Goal: Information Seeking & Learning: Learn about a topic

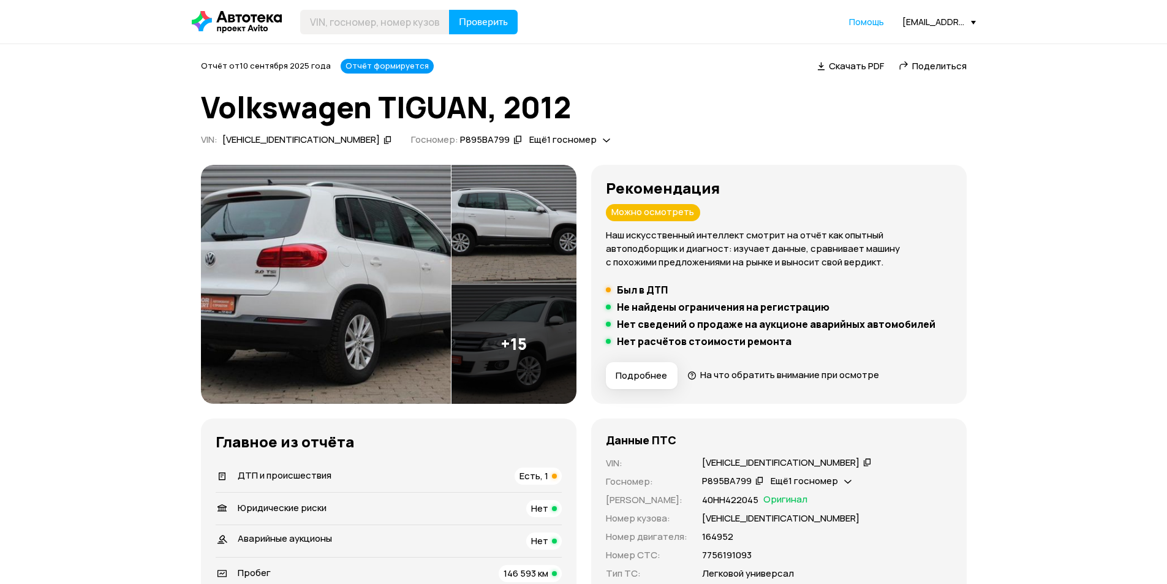
click at [361, 289] on img at bounding box center [326, 284] width 250 height 239
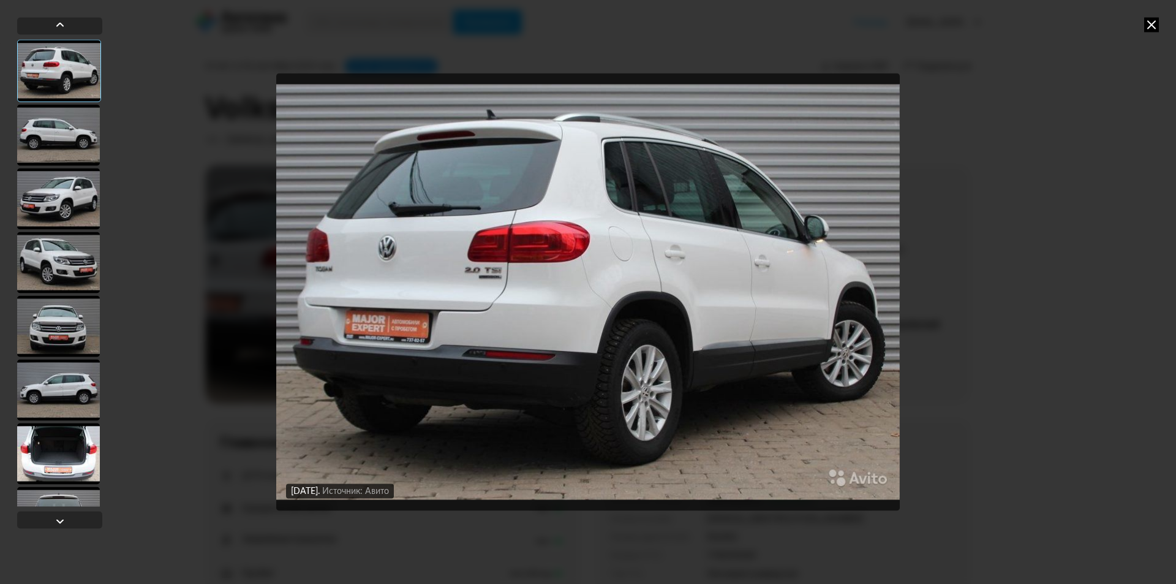
click at [72, 134] on div at bounding box center [58, 134] width 83 height 61
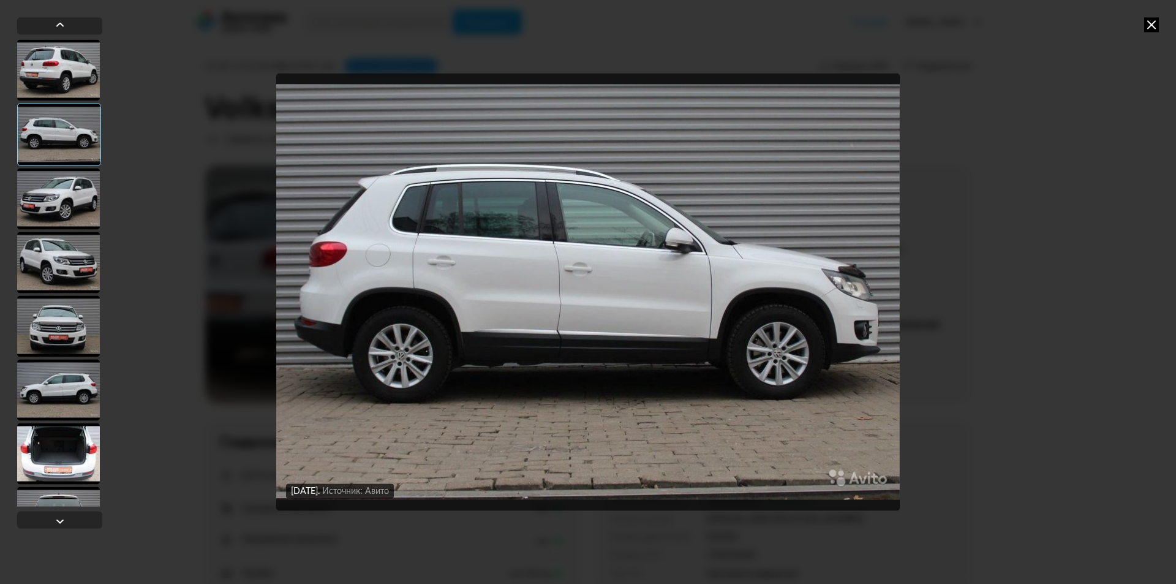
click at [77, 179] on div at bounding box center [58, 198] width 83 height 61
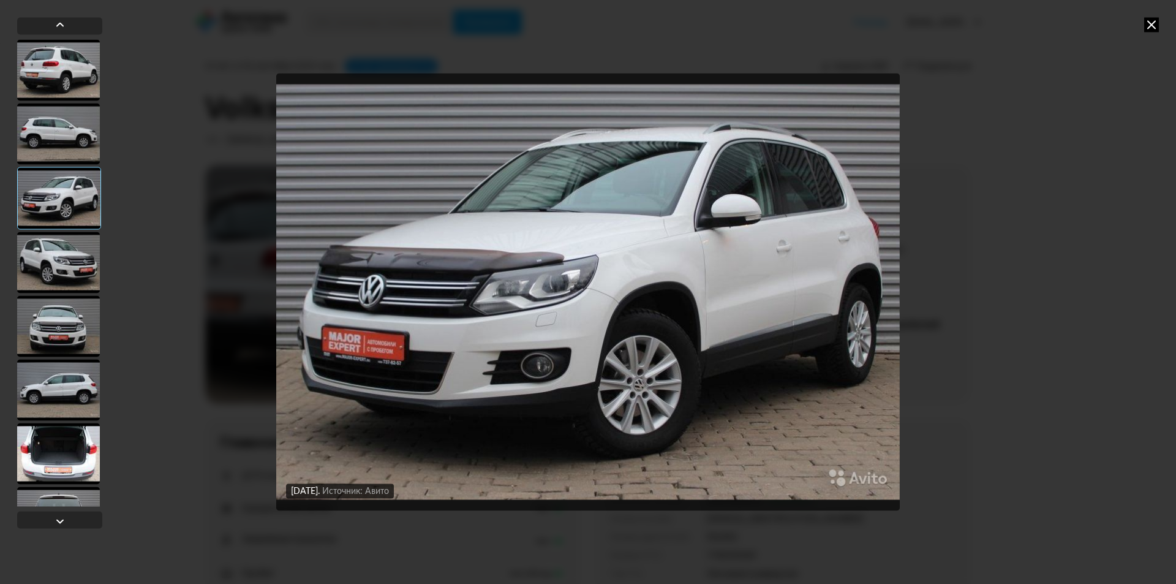
click at [73, 257] on div at bounding box center [58, 262] width 83 height 61
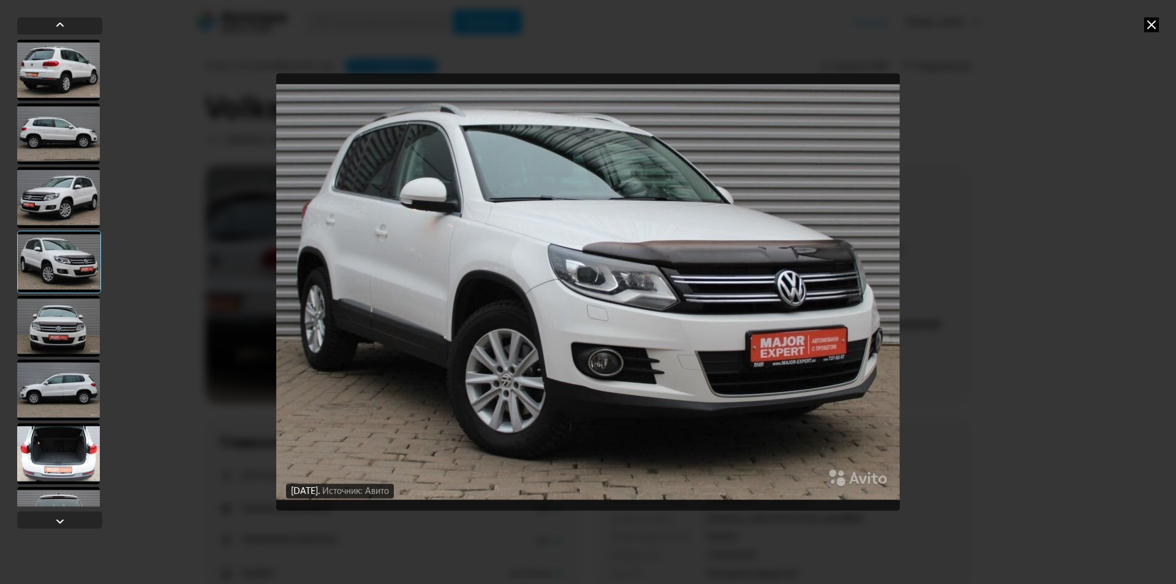
click at [72, 347] on div at bounding box center [58, 325] width 83 height 61
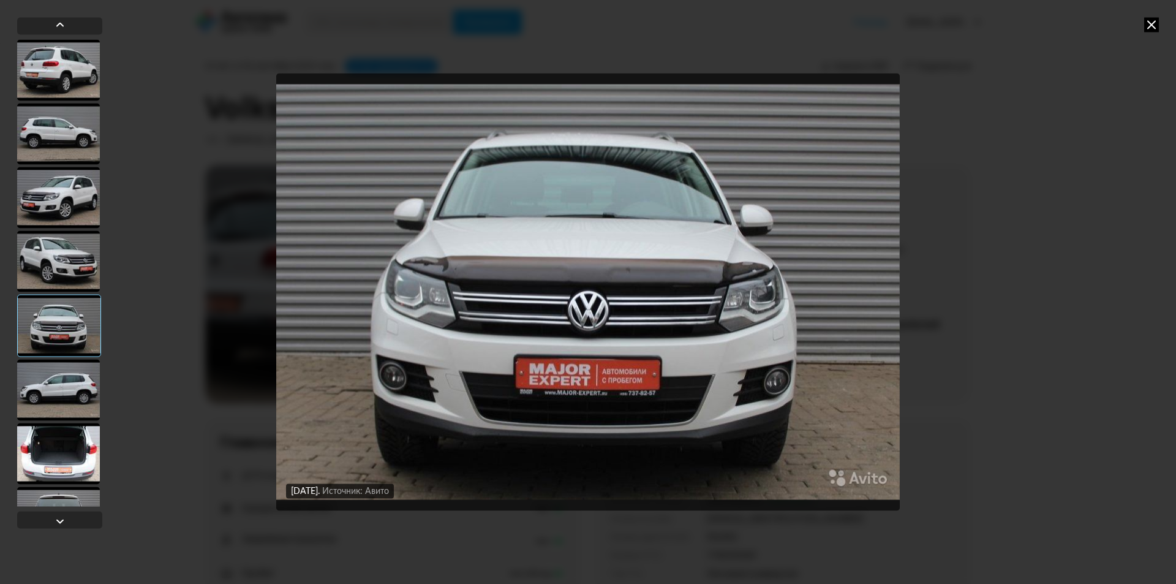
click at [72, 380] on div at bounding box center [58, 389] width 83 height 61
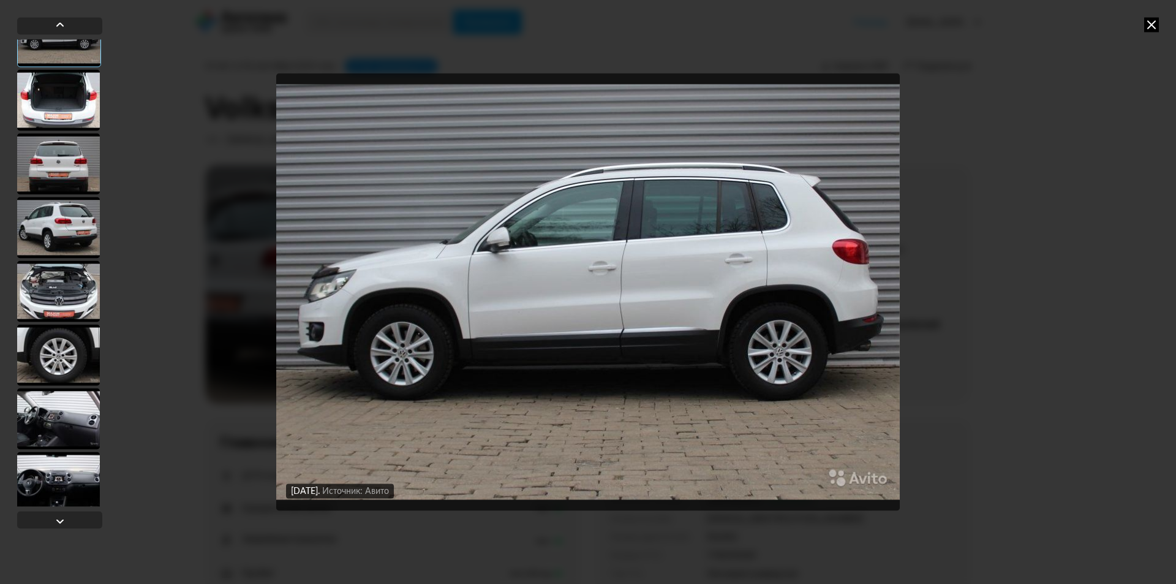
scroll to position [368, 0]
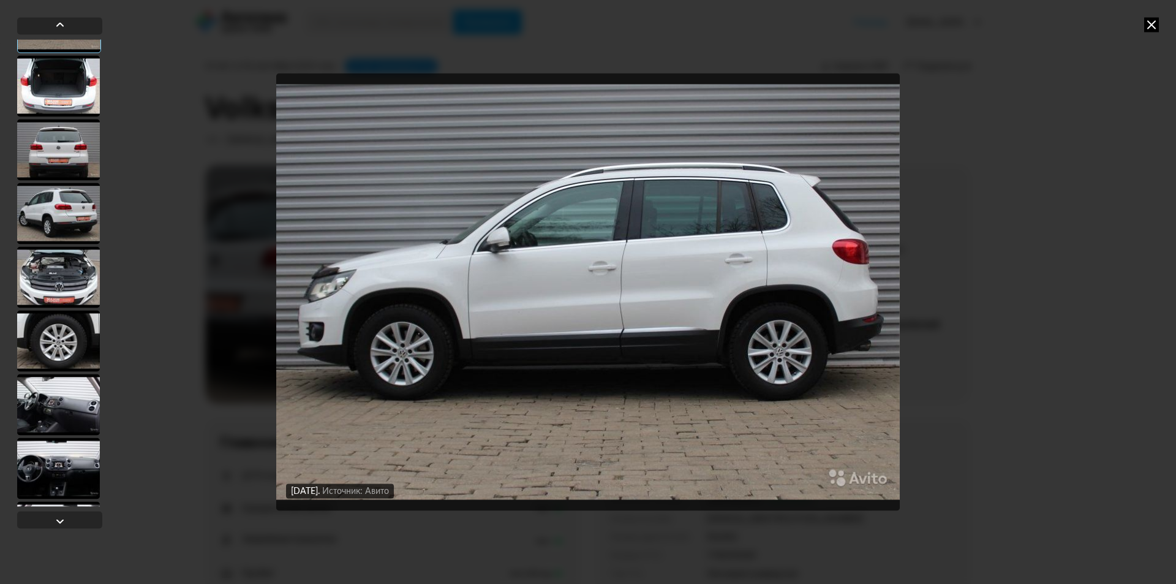
click at [82, 263] on div at bounding box center [58, 276] width 83 height 61
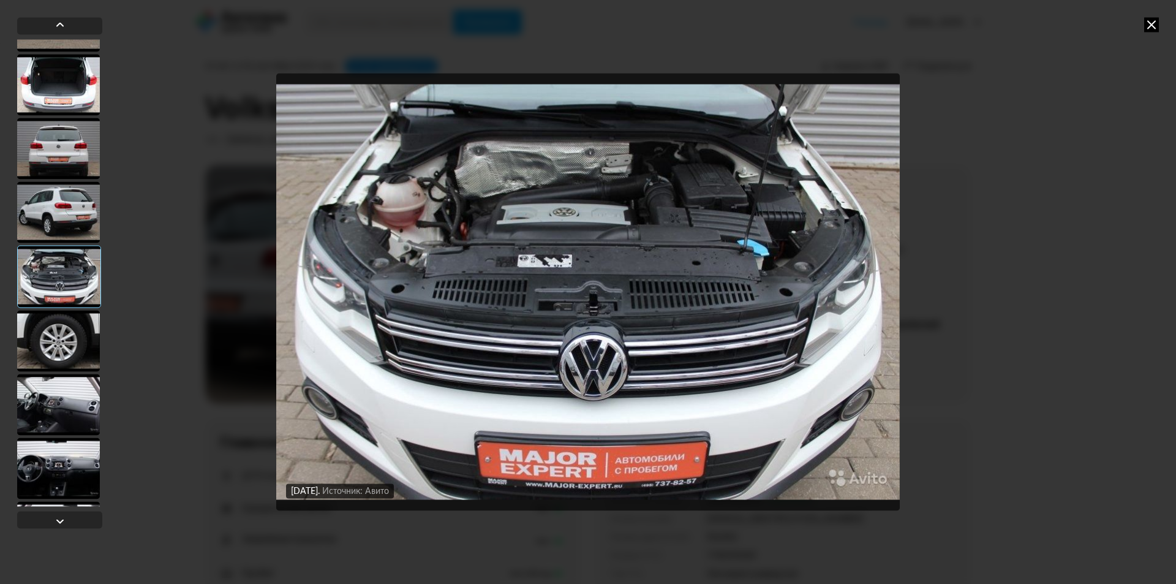
click at [70, 326] on div at bounding box center [58, 340] width 83 height 61
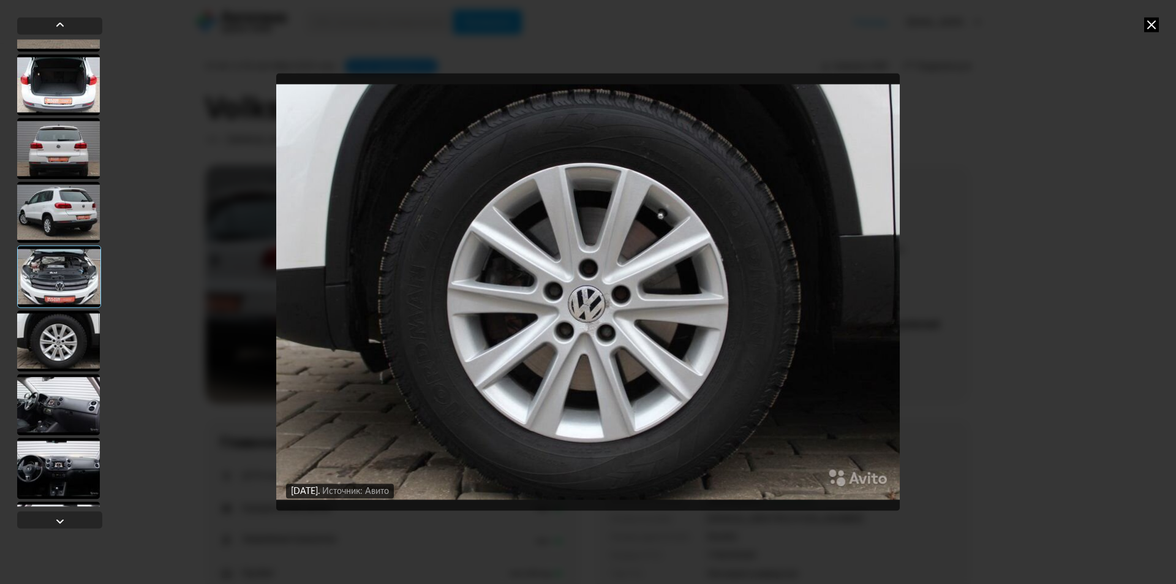
click at [59, 398] on div at bounding box center [58, 404] width 83 height 61
click at [59, 407] on div at bounding box center [58, 404] width 83 height 61
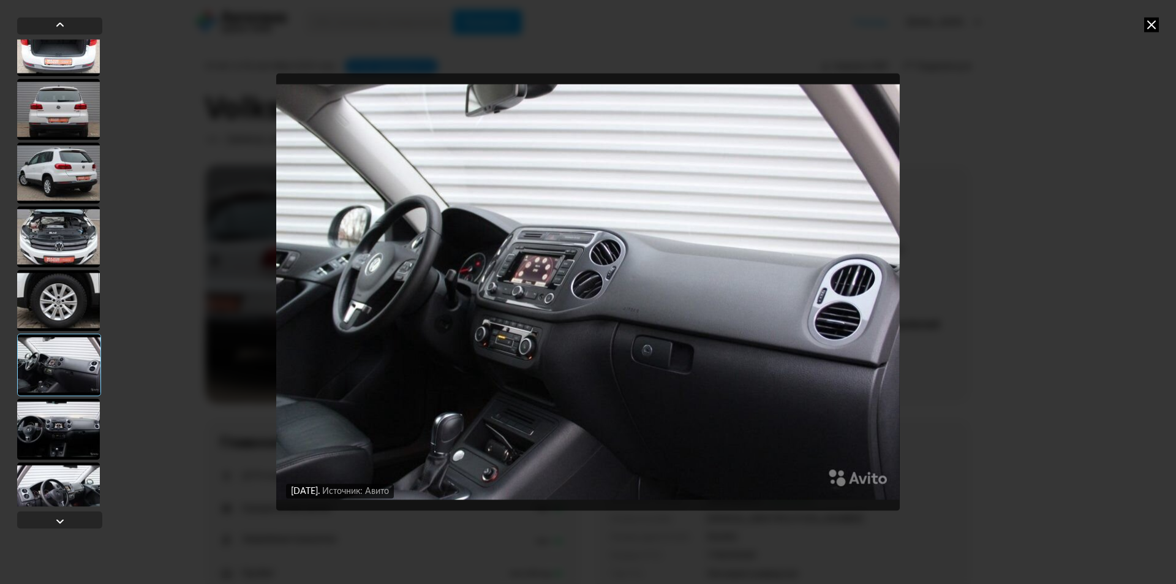
scroll to position [429, 0]
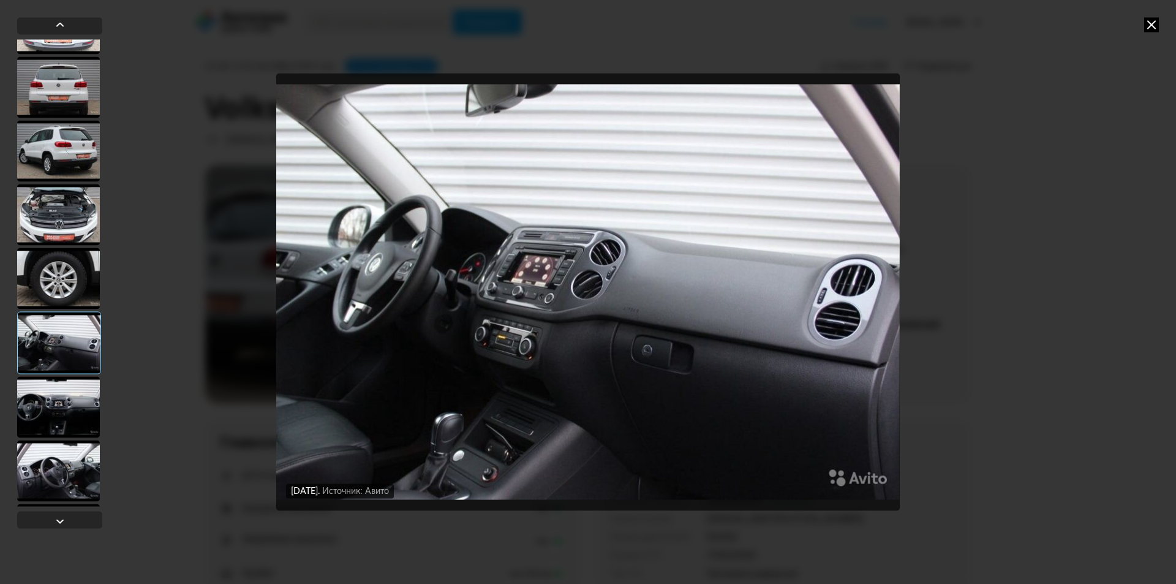
click at [57, 399] on div at bounding box center [58, 406] width 83 height 61
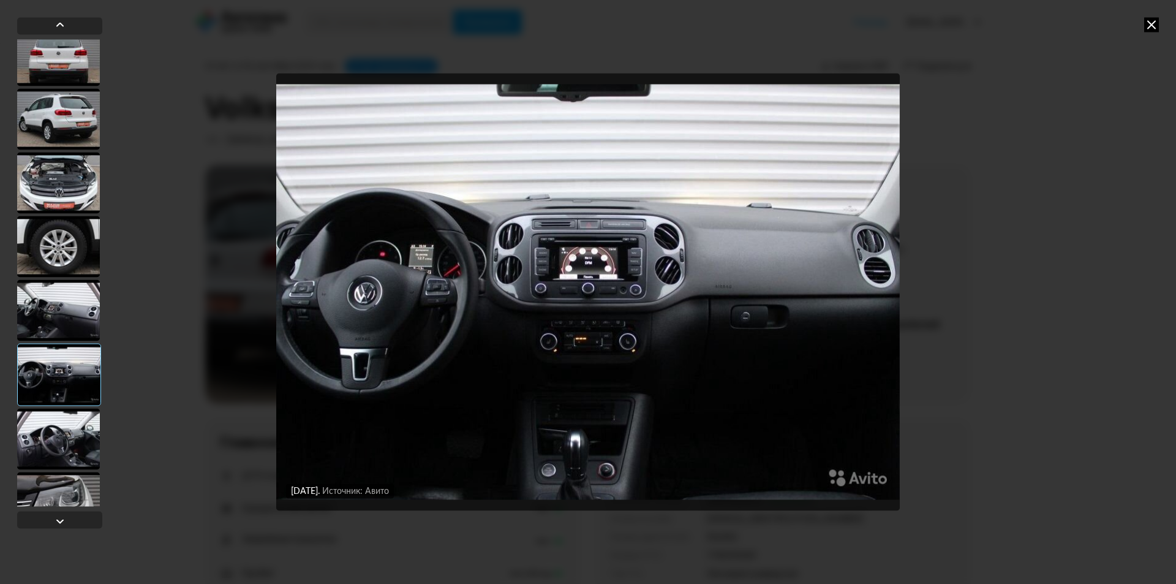
scroll to position [490, 0]
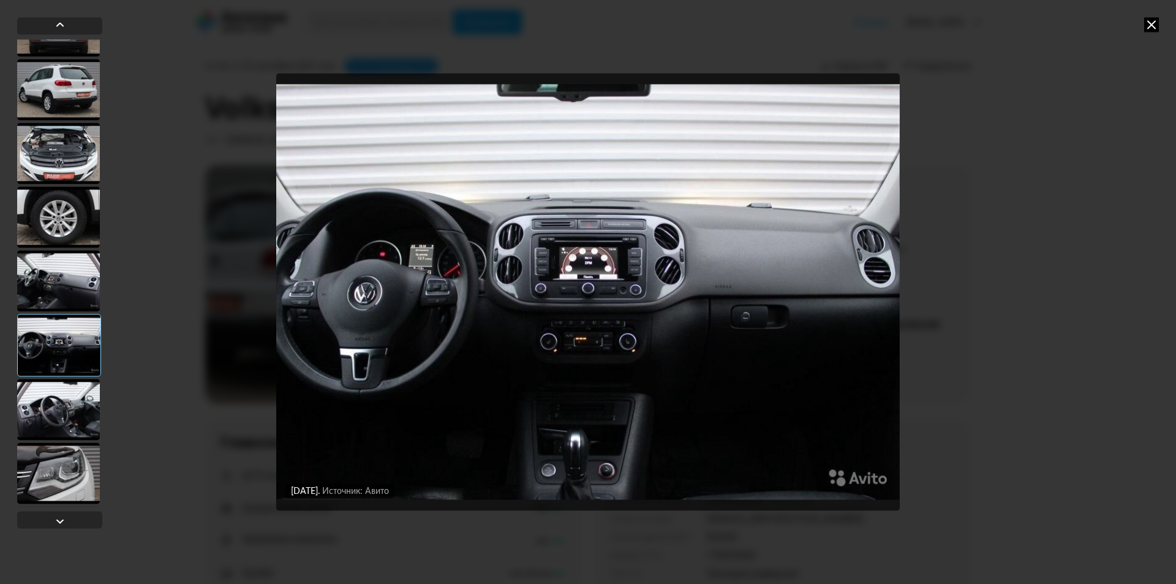
click at [57, 401] on div at bounding box center [58, 409] width 83 height 61
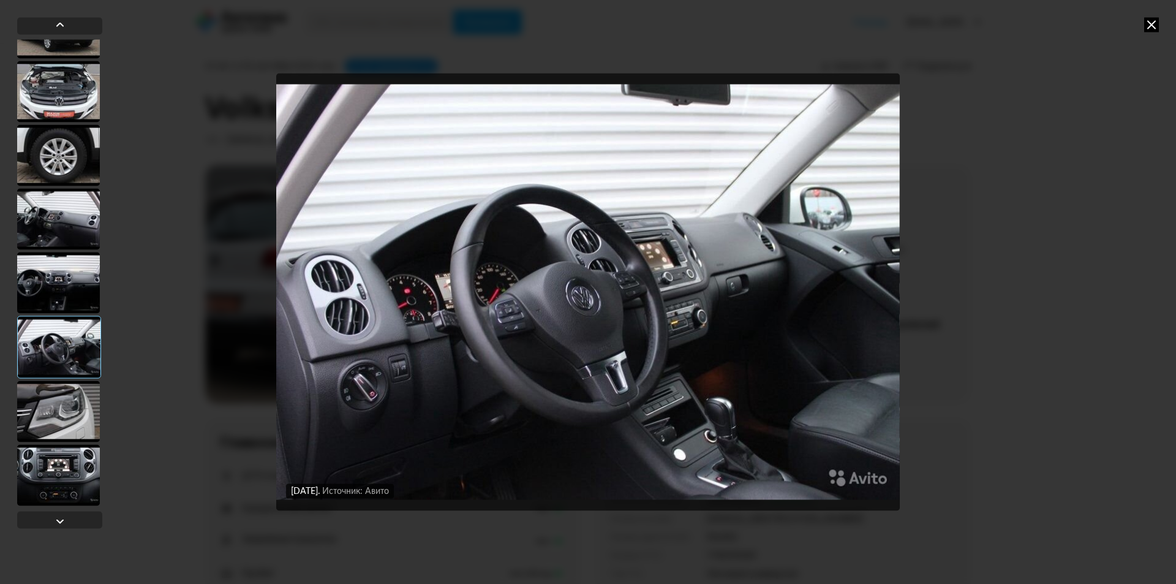
scroll to position [613, 0]
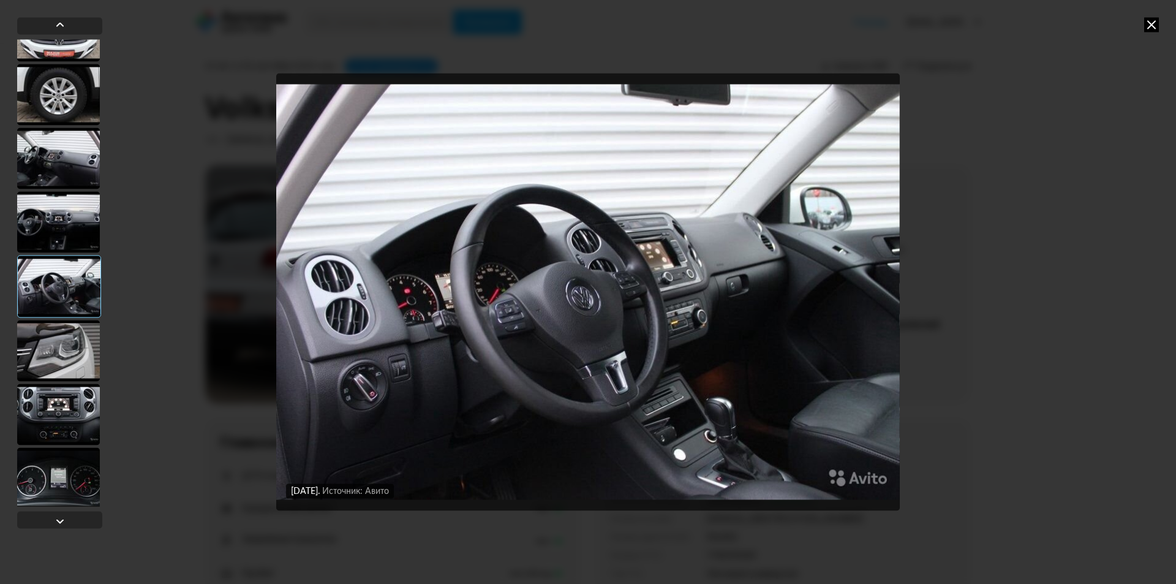
click at [62, 401] on div at bounding box center [58, 414] width 83 height 61
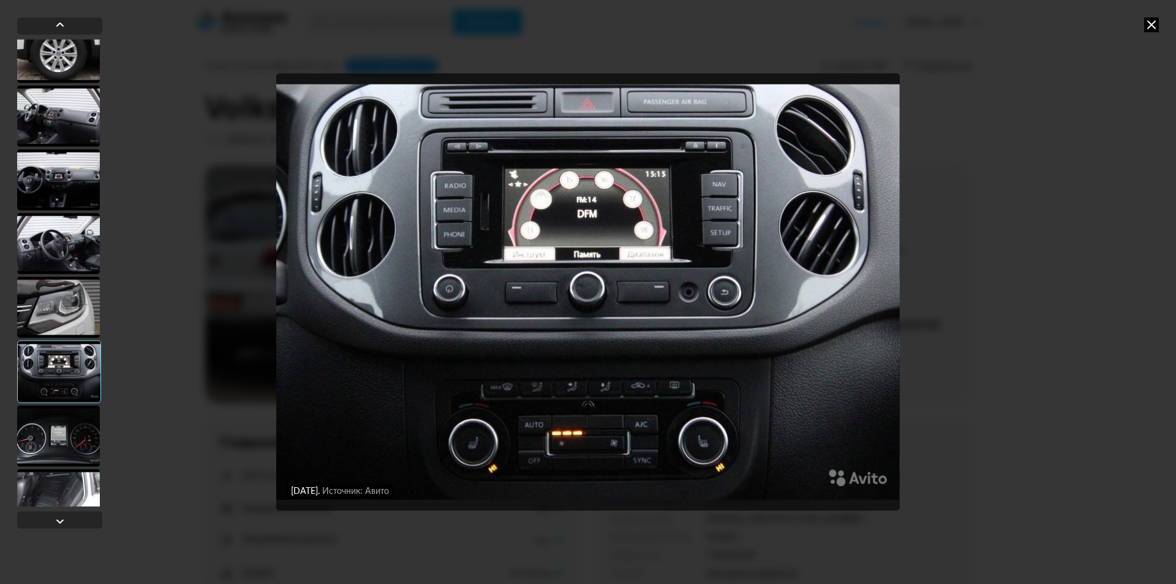
scroll to position [674, 0]
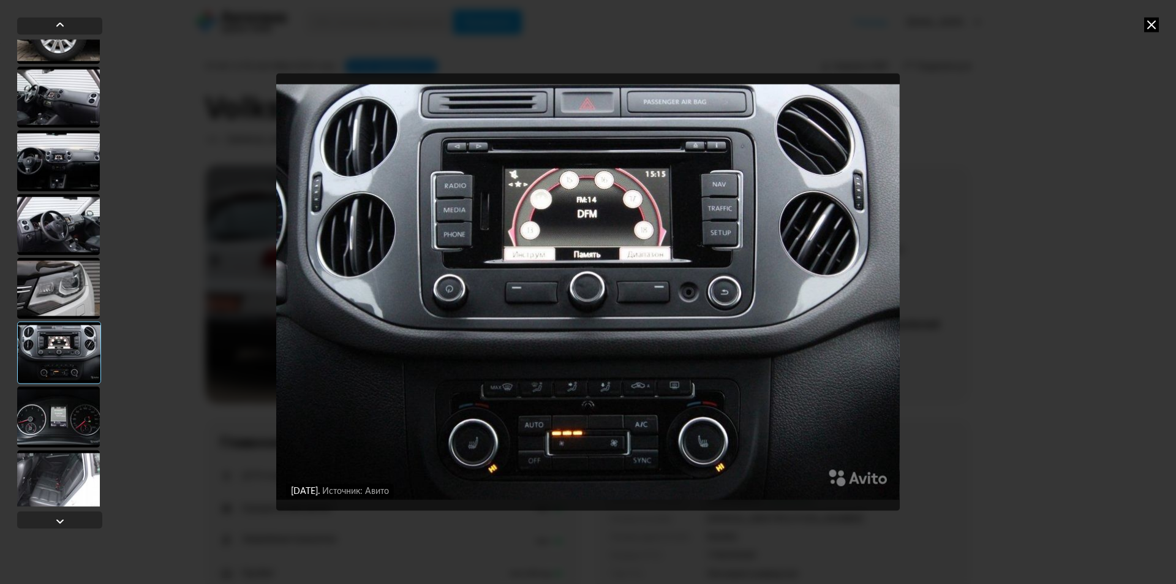
click at [64, 411] on div at bounding box center [58, 416] width 83 height 61
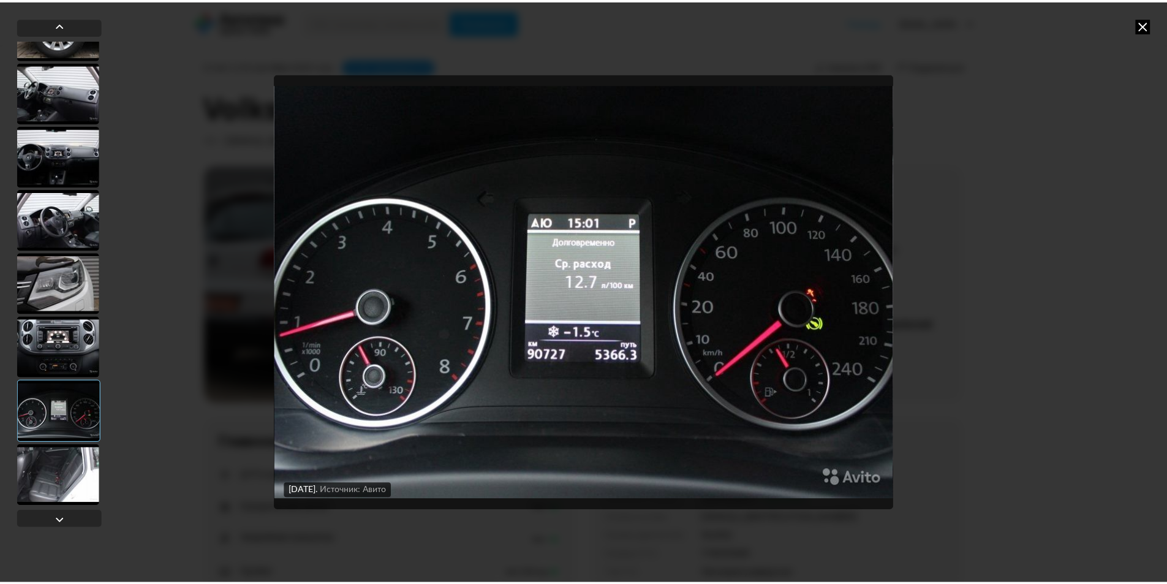
scroll to position [681, 0]
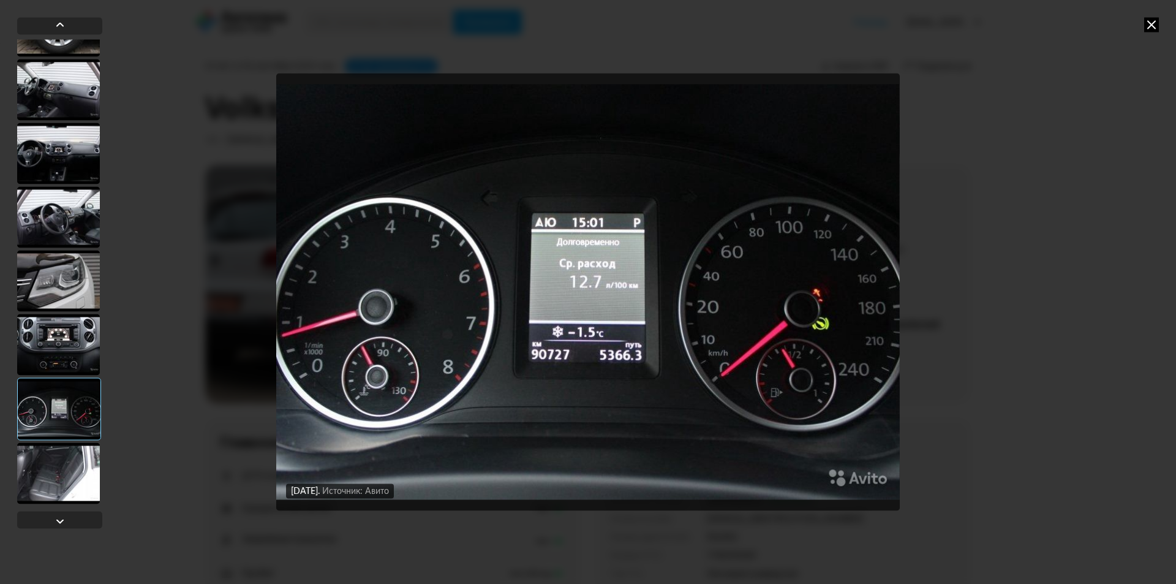
click at [64, 411] on div at bounding box center [59, 408] width 84 height 62
click at [57, 457] on div at bounding box center [58, 472] width 83 height 61
click at [83, 463] on div at bounding box center [58, 472] width 83 height 61
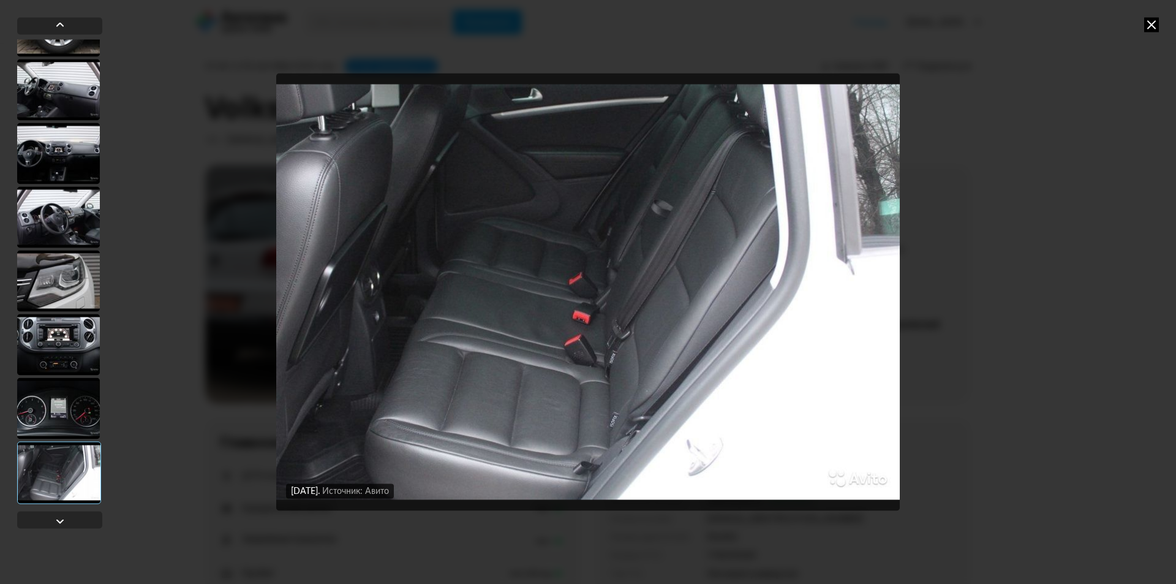
click at [1148, 26] on icon at bounding box center [1151, 24] width 15 height 15
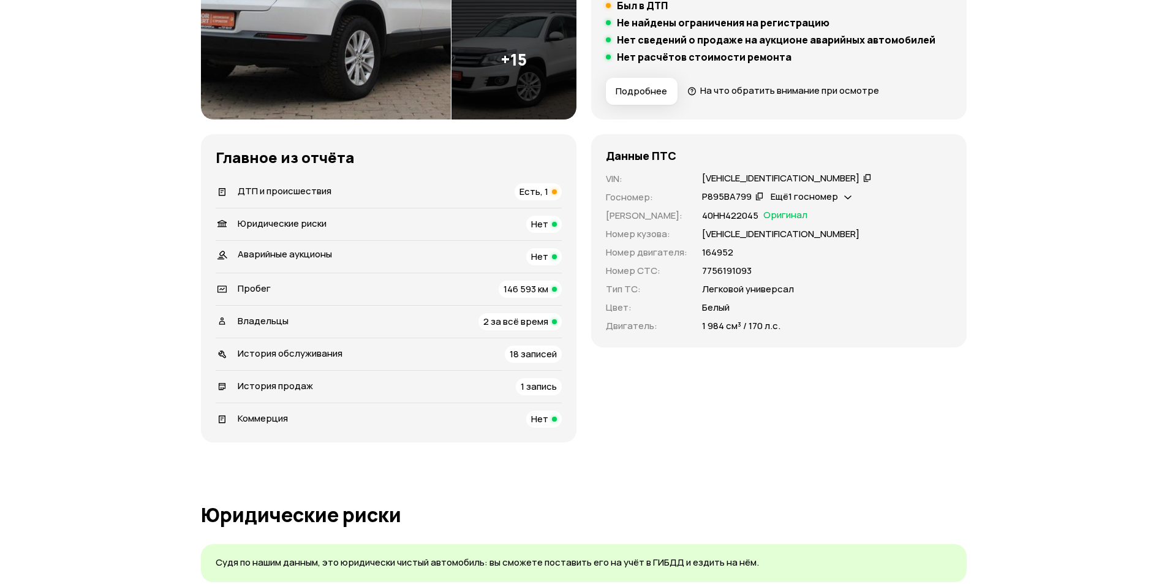
scroll to position [306, 0]
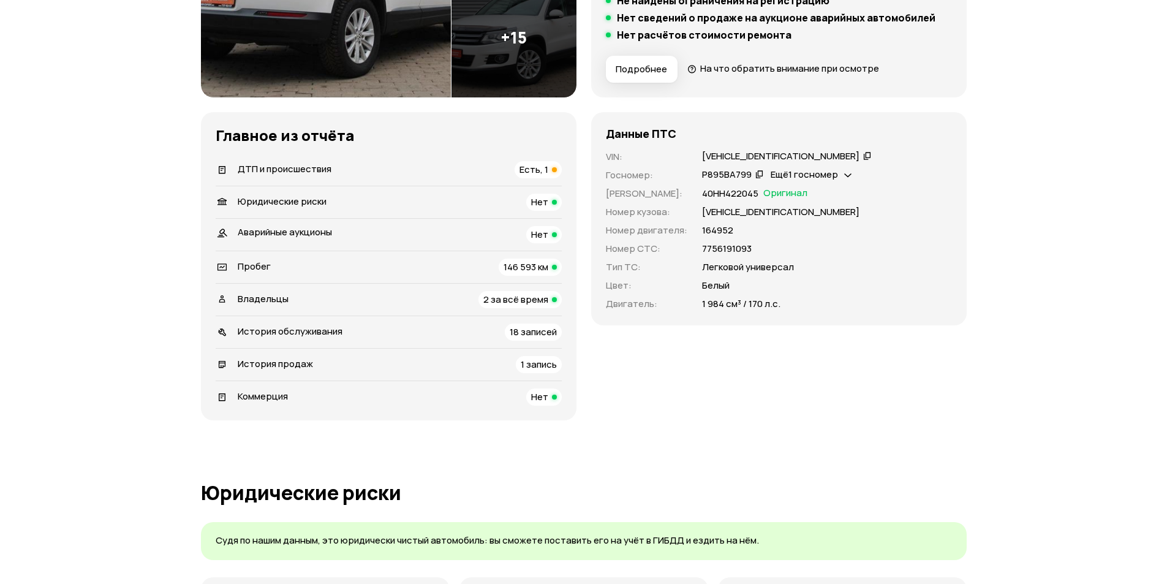
click at [839, 176] on div "Ещё 1 госномер" at bounding box center [811, 174] width 87 height 13
click at [845, 176] on icon at bounding box center [847, 174] width 7 height 12
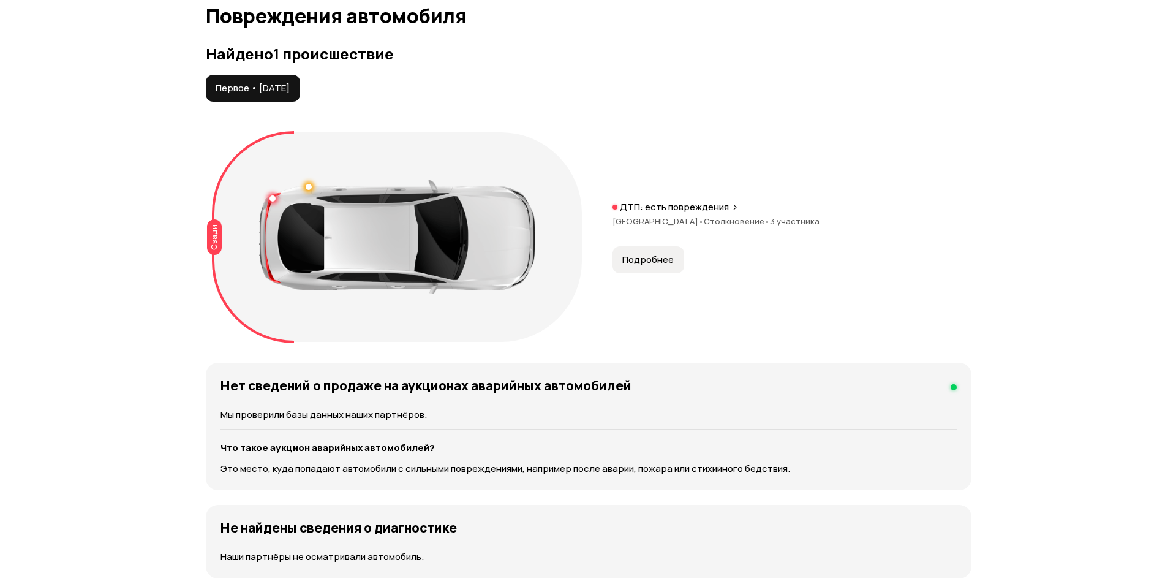
scroll to position [1287, 0]
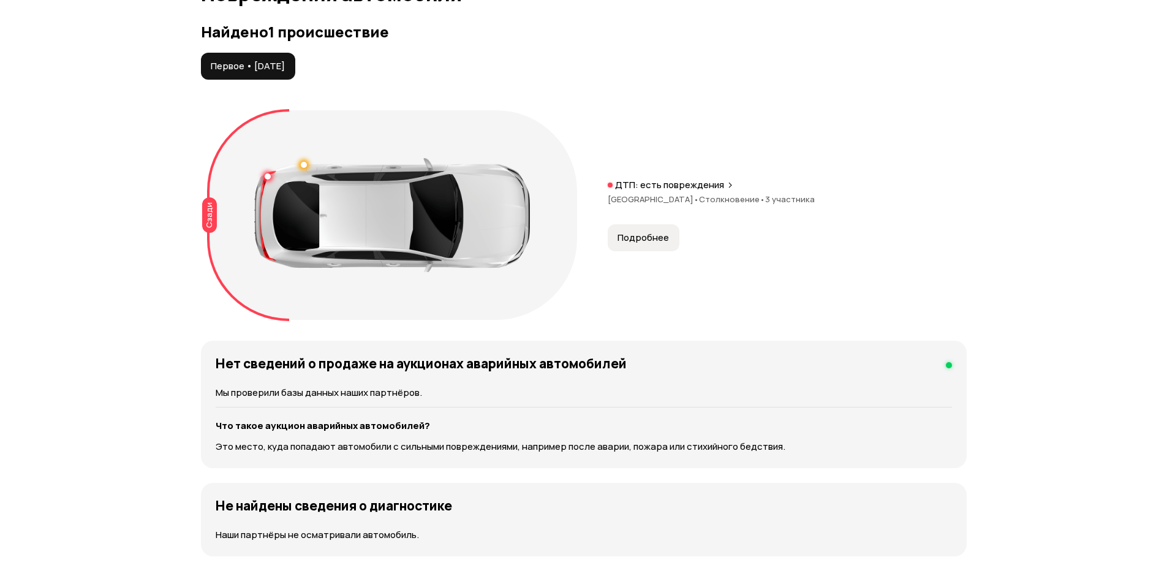
click at [676, 236] on button "Подробнее" at bounding box center [644, 237] width 72 height 27
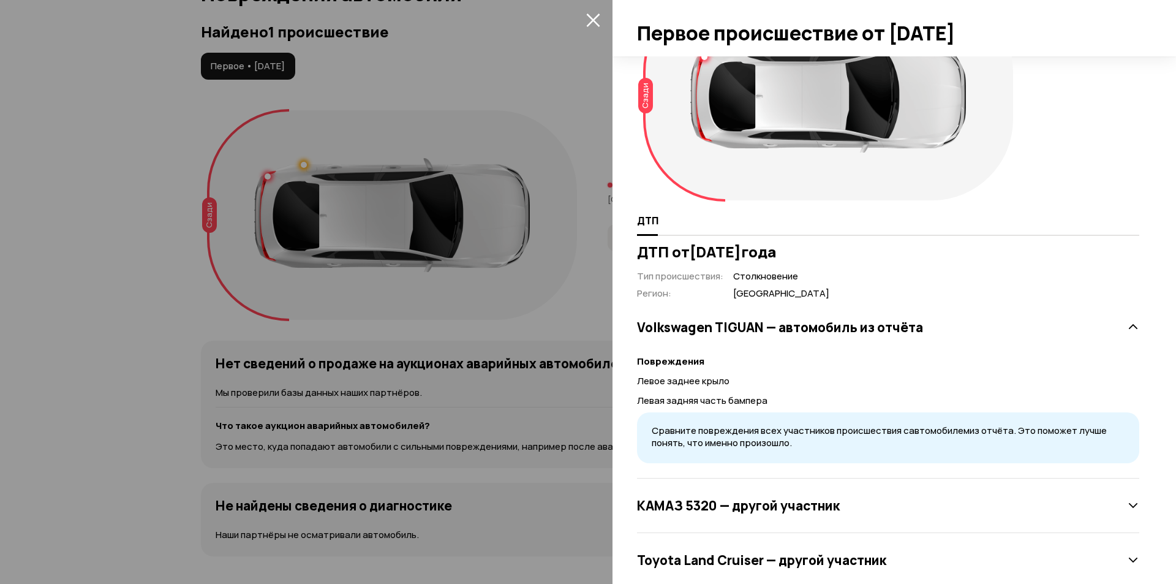
scroll to position [100, 0]
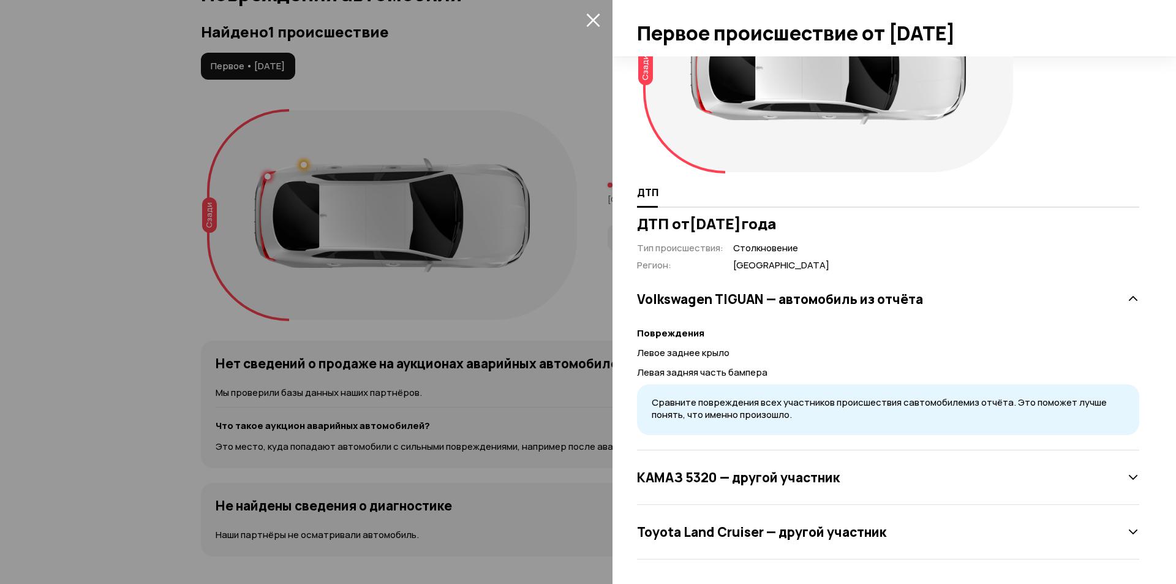
click at [1118, 487] on div "КАМАЗ 5320 — другой участник" at bounding box center [888, 477] width 502 height 25
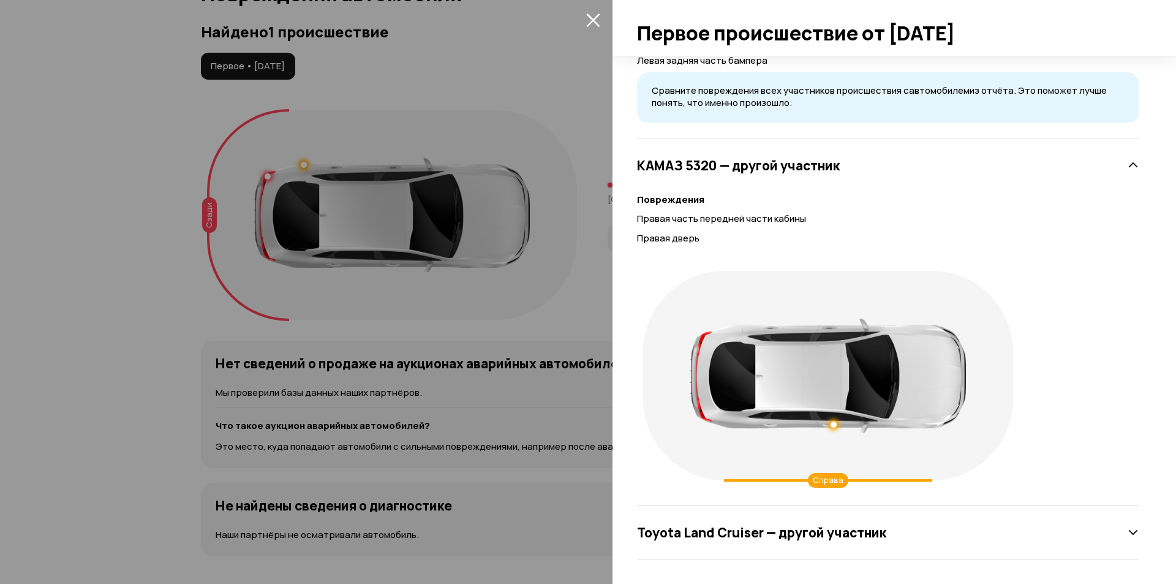
scroll to position [412, 0]
click at [1127, 526] on icon at bounding box center [1133, 532] width 12 height 12
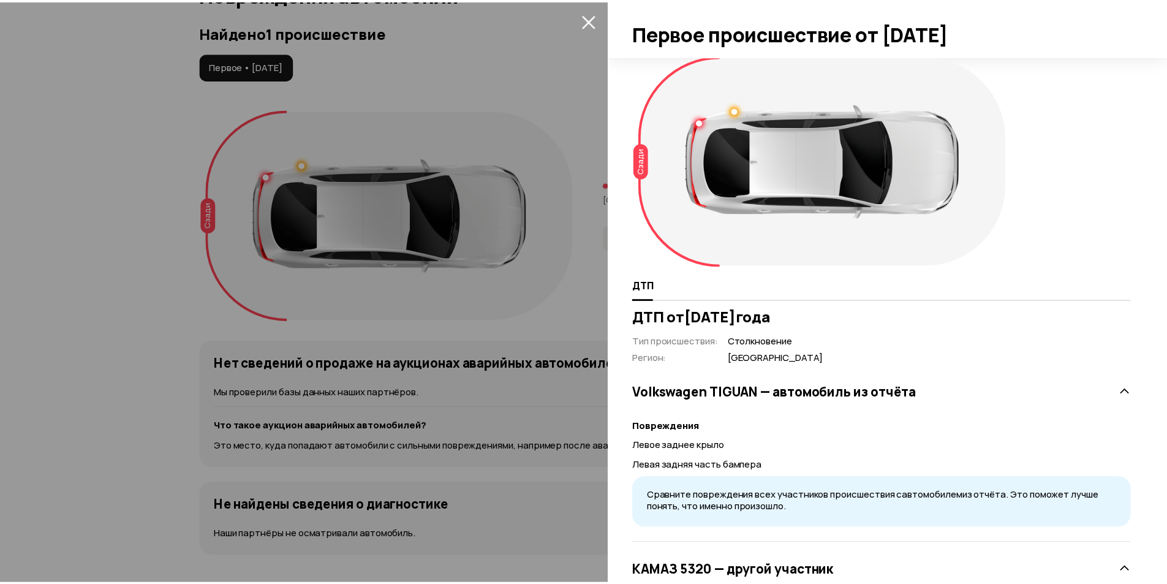
scroll to position [0, 0]
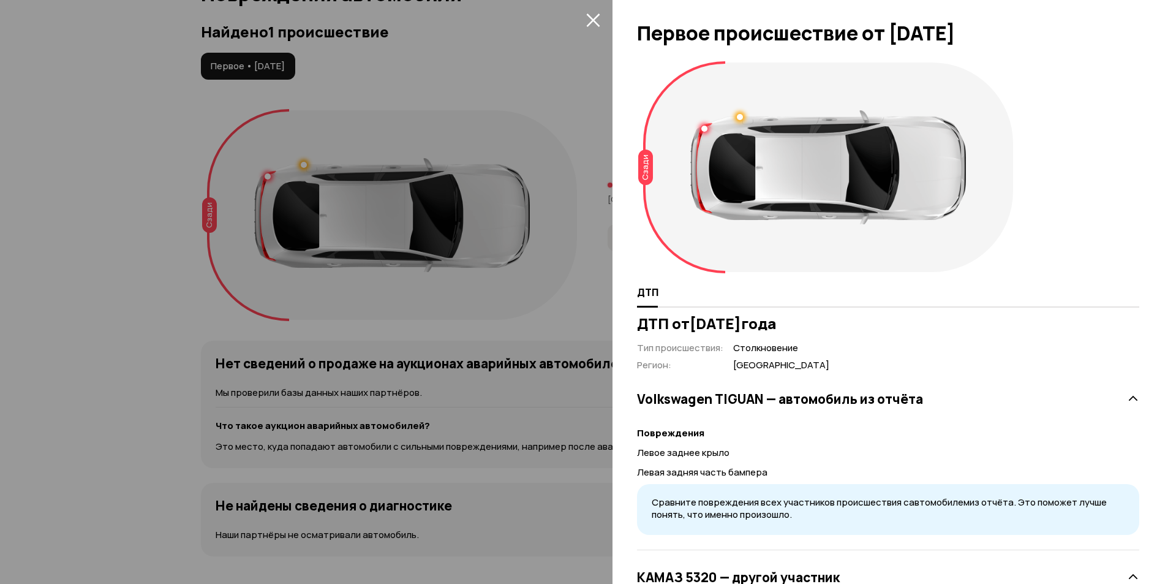
click at [488, 329] on div at bounding box center [588, 292] width 1176 height 584
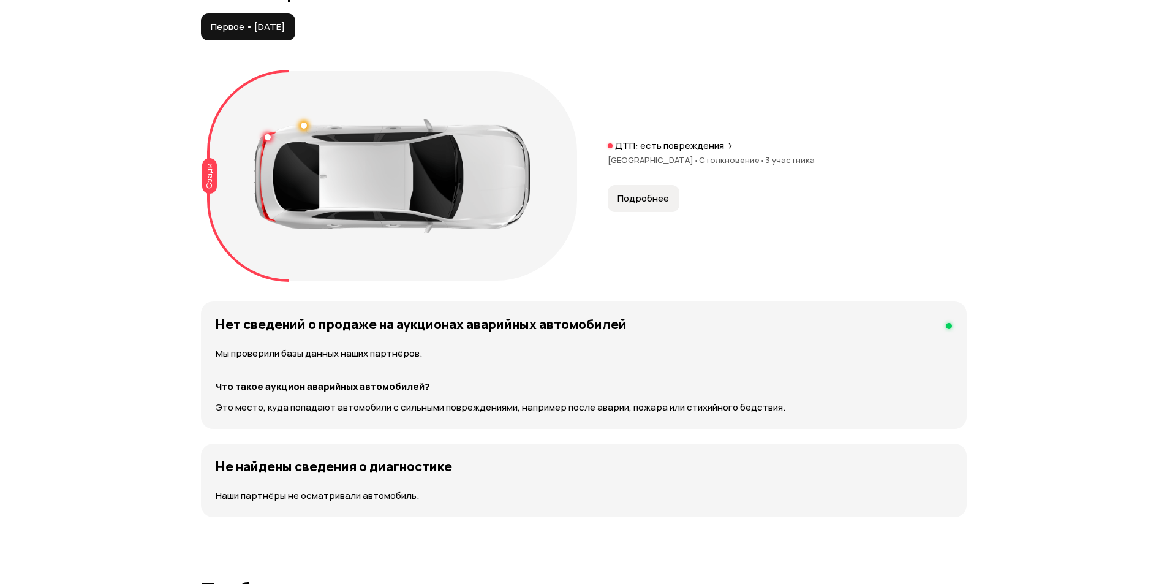
scroll to position [1348, 0]
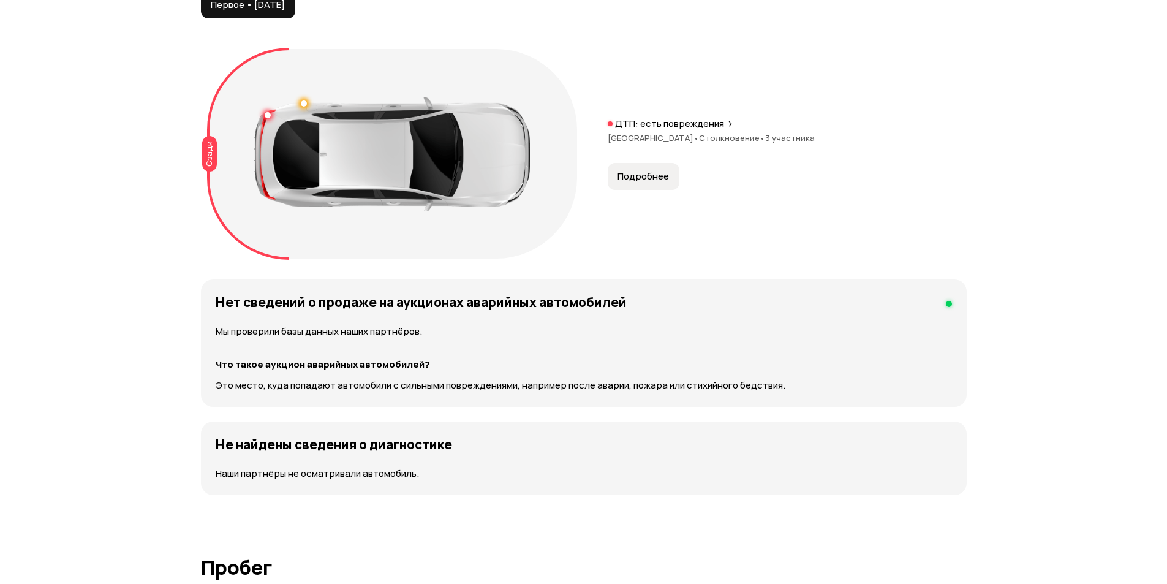
click at [684, 124] on p "ДТП: есть повреждения" at bounding box center [669, 124] width 109 height 12
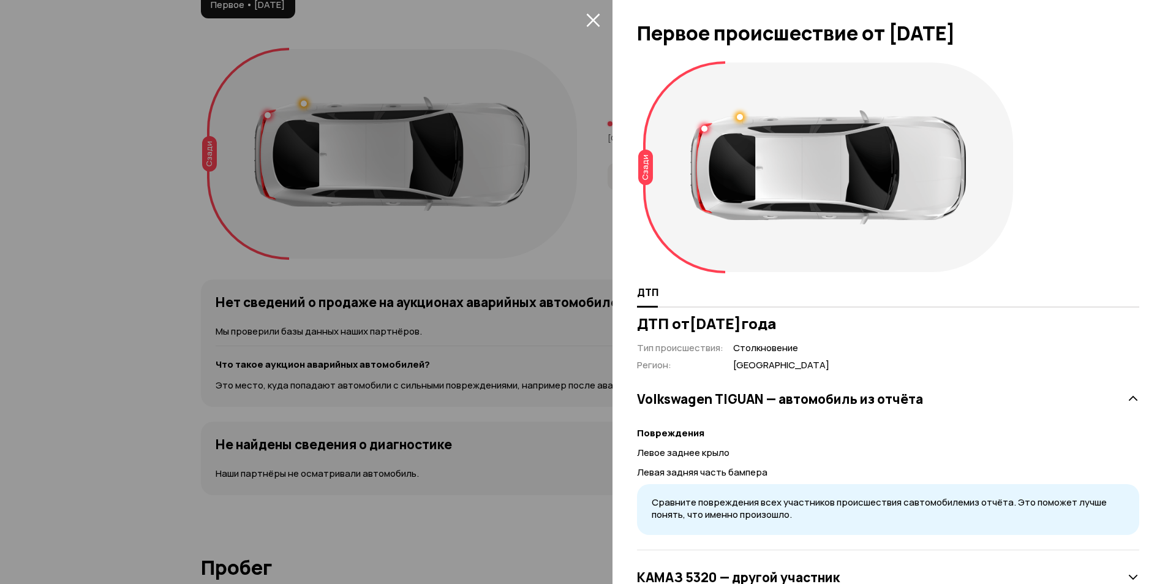
click at [741, 115] on div at bounding box center [740, 117] width 6 height 6
drag, startPoint x: 697, startPoint y: 129, endPoint x: 705, endPoint y: 127, distance: 8.1
click at [700, 129] on div "Лёгкие повреждения Левое заднее крыло" at bounding box center [741, 151] width 145 height 53
click at [705, 127] on div "Лёгкие повреждения Левое заднее крыло" at bounding box center [741, 151] width 145 height 53
click at [707, 117] on div at bounding box center [828, 167] width 276 height 114
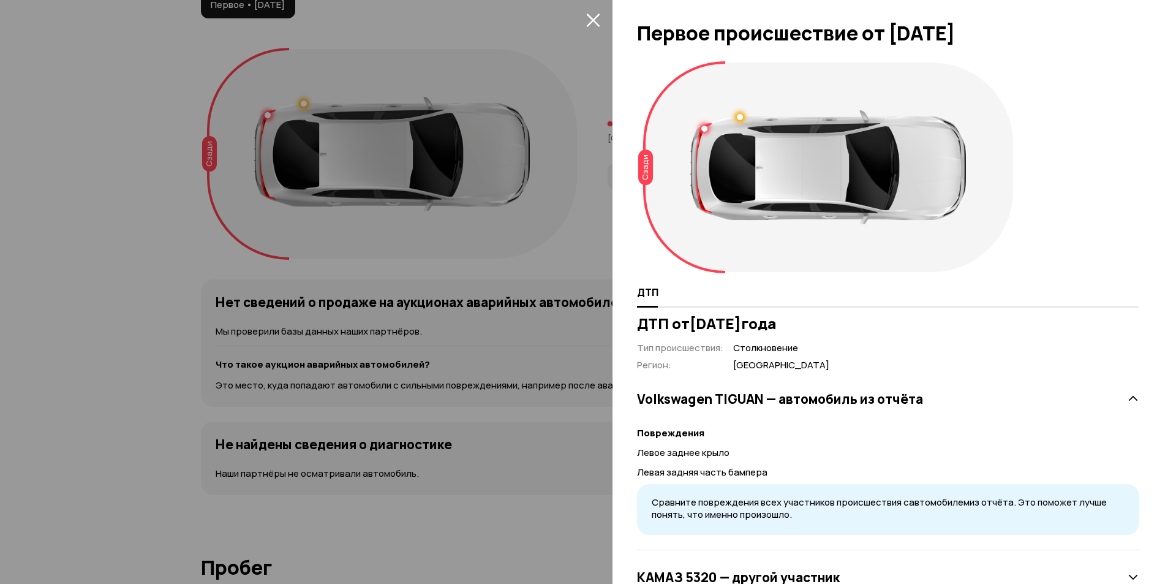
click at [706, 97] on icon at bounding box center [684, 167] width 82 height 212
click at [702, 123] on div at bounding box center [828, 167] width 276 height 114
click at [704, 127] on div at bounding box center [705, 129] width 6 height 6
click at [597, 221] on div at bounding box center [588, 292] width 1176 height 584
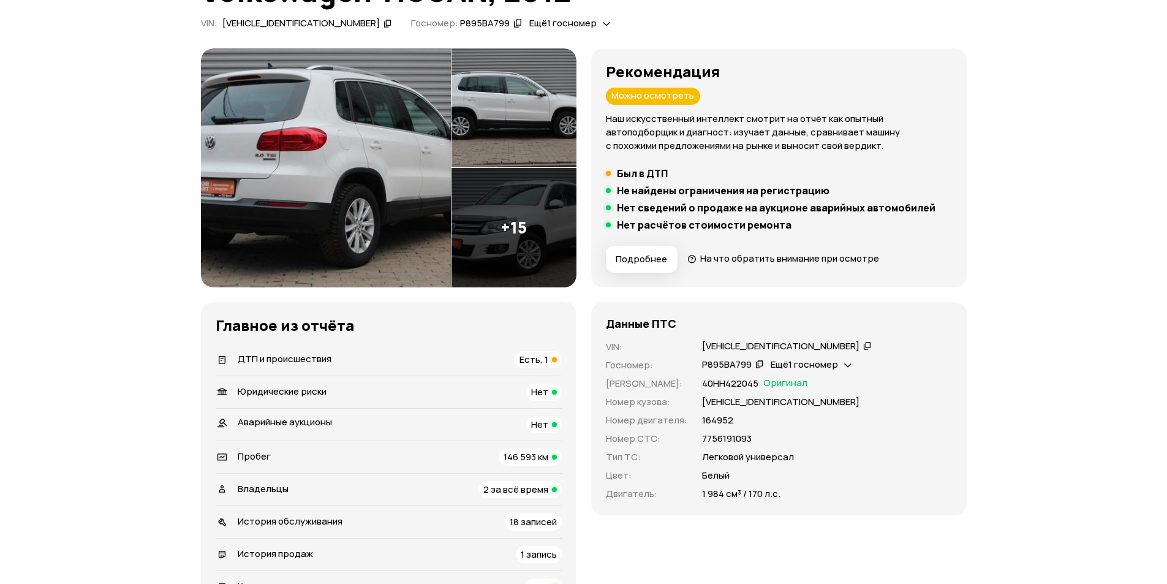
scroll to position [194, 0]
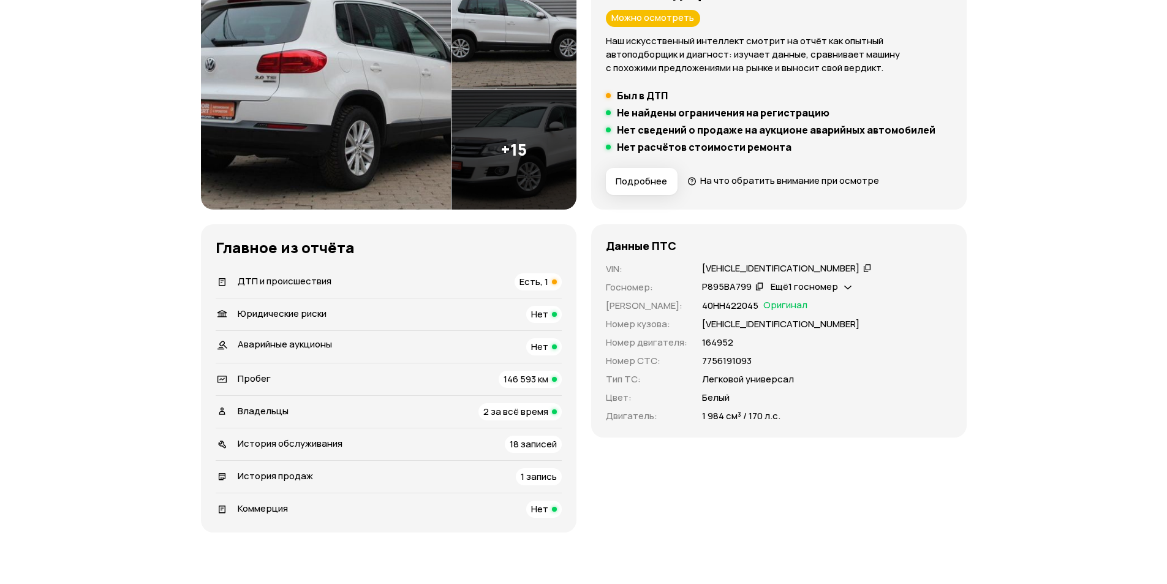
click at [541, 472] on span "1 запись" at bounding box center [539, 476] width 36 height 13
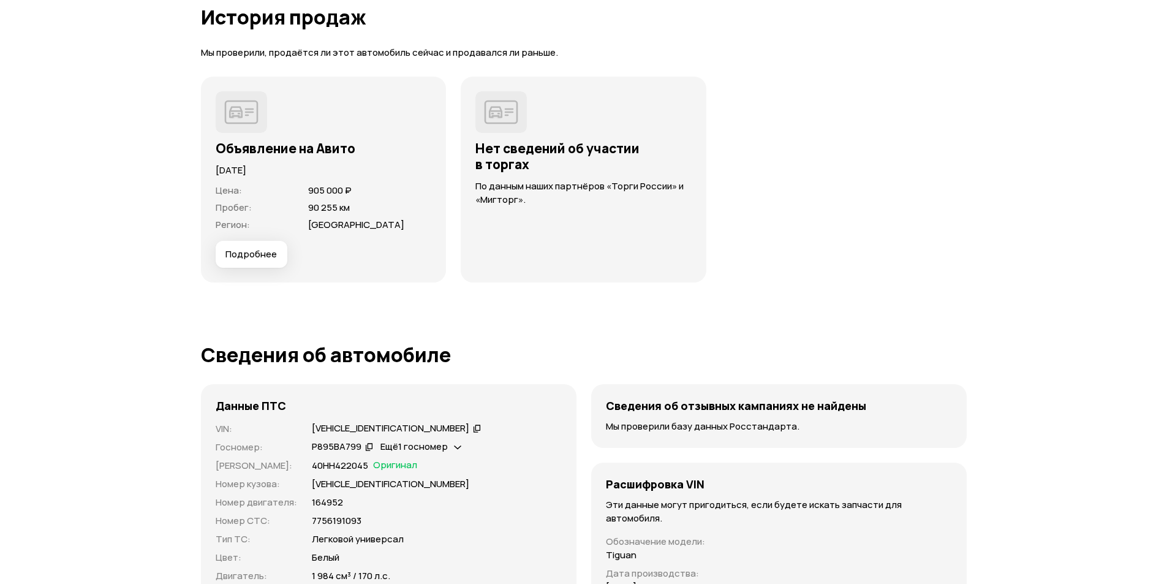
scroll to position [3380, 0]
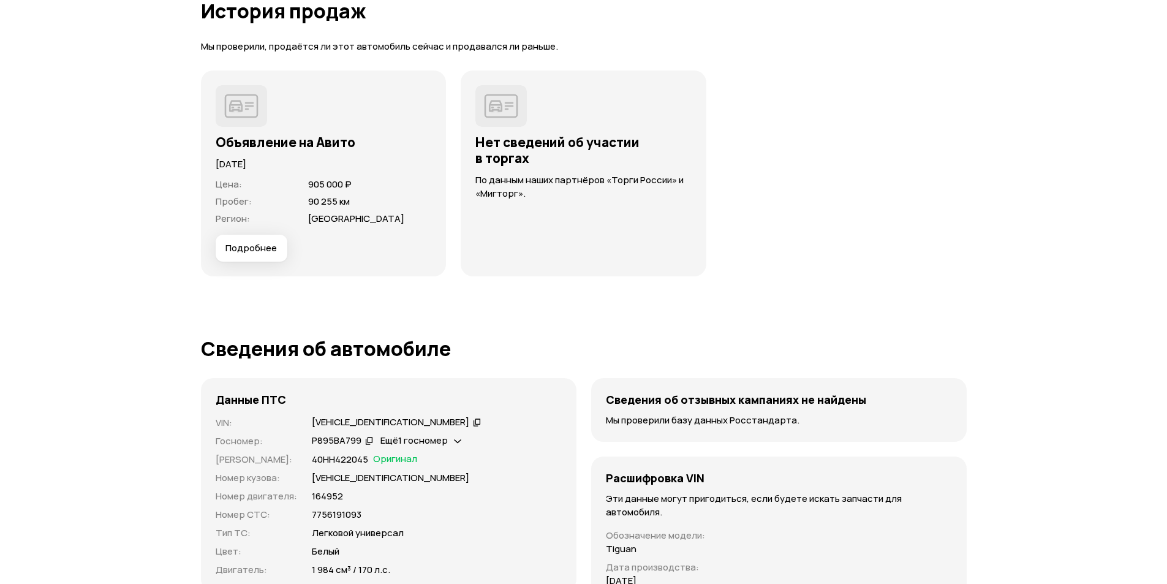
click at [274, 248] on span "Подробнее" at bounding box center [250, 248] width 51 height 12
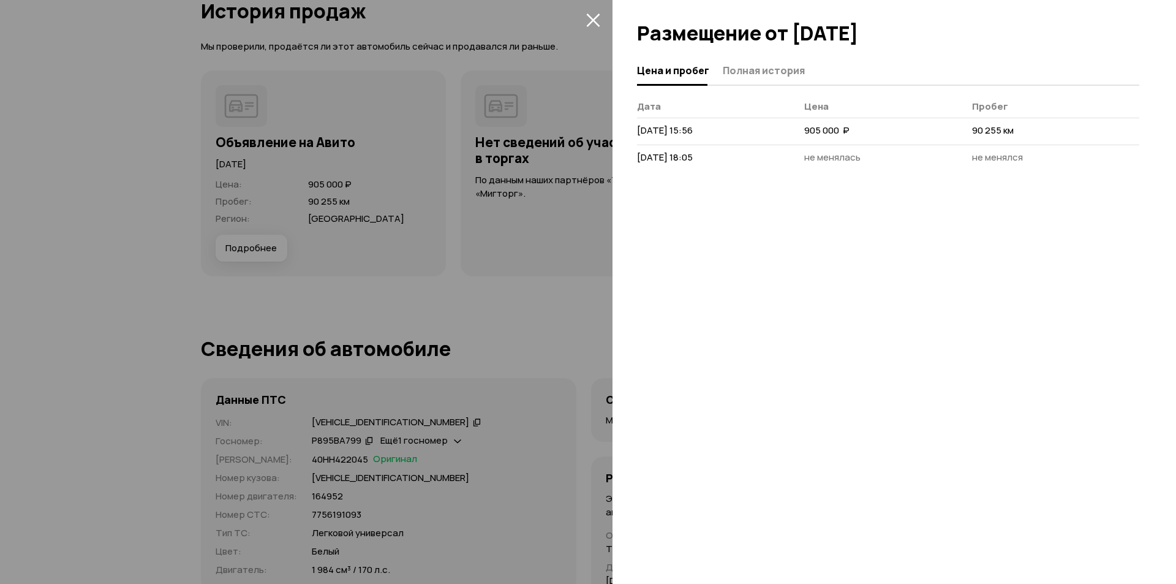
click at [714, 104] on th "Дата" at bounding box center [720, 109] width 167 height 18
click at [726, 74] on span "Полная история" at bounding box center [764, 70] width 82 height 12
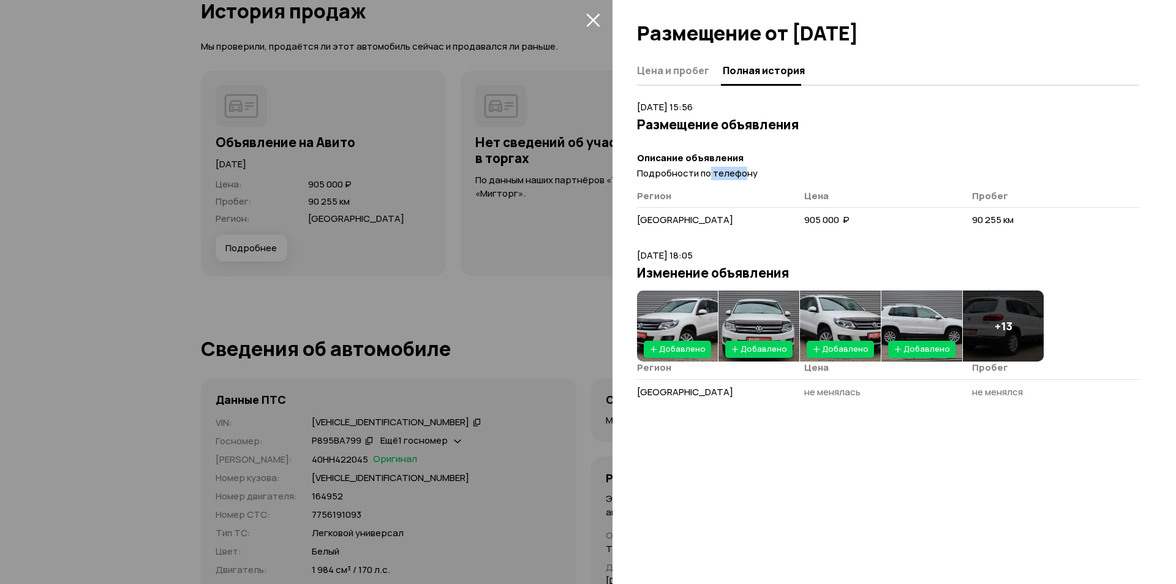
drag, startPoint x: 708, startPoint y: 169, endPoint x: 760, endPoint y: 175, distance: 53.0
click at [752, 175] on span "Подробности по телефону" at bounding box center [697, 173] width 121 height 13
click at [766, 175] on p "Подробности по телефону" at bounding box center [888, 173] width 502 height 13
drag, startPoint x: 692, startPoint y: 175, endPoint x: 662, endPoint y: 175, distance: 30.0
click at [662, 175] on span "Подробности по телефону" at bounding box center [697, 173] width 121 height 13
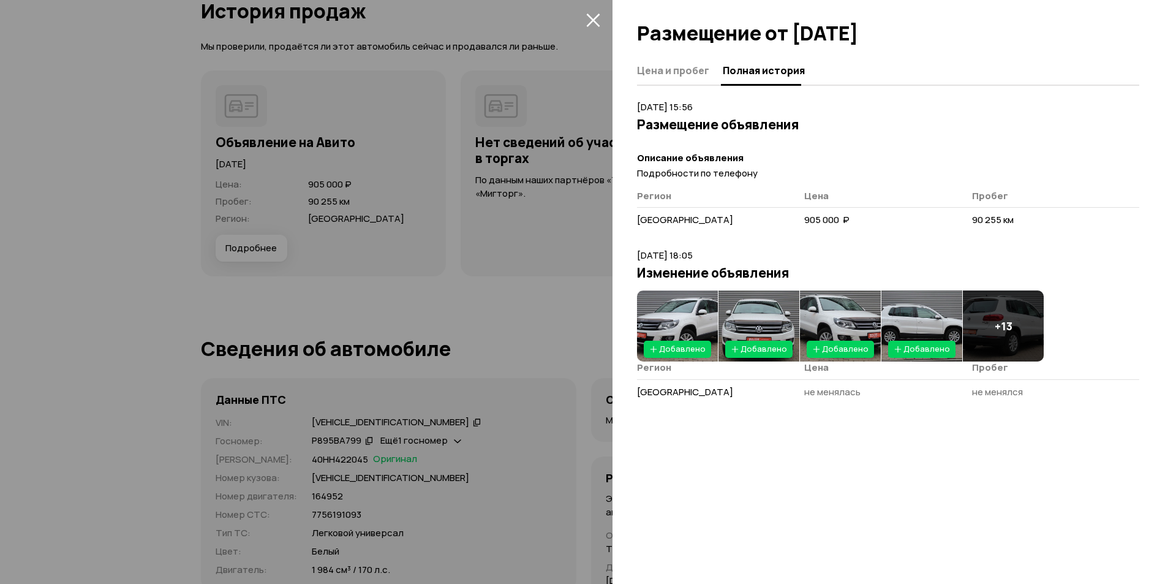
click at [434, 215] on div at bounding box center [588, 292] width 1176 height 584
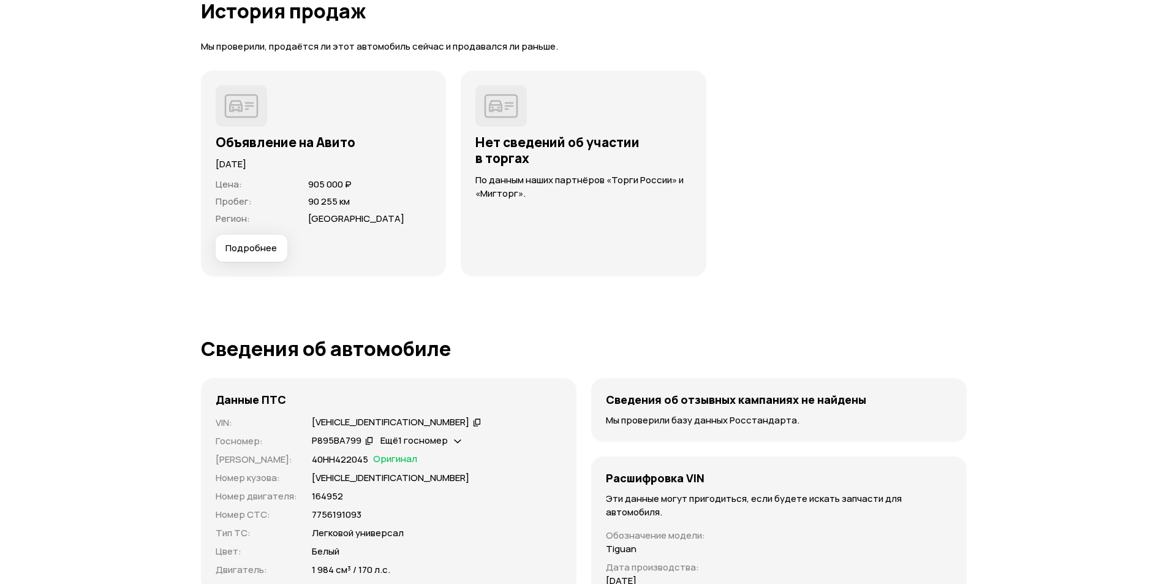
scroll to position [3196, 0]
